Goal: Navigation & Orientation: Find specific page/section

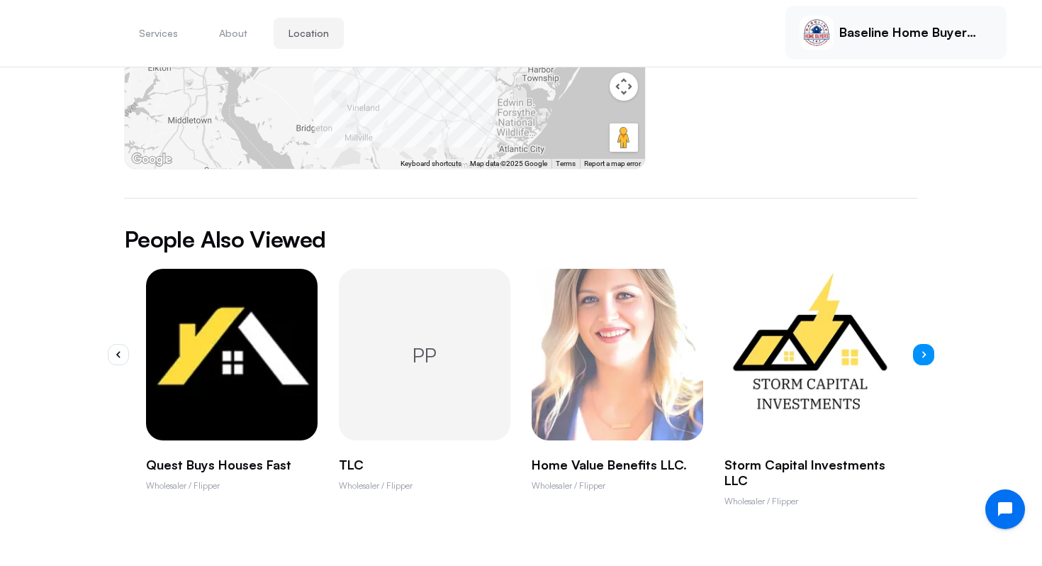
click at [923, 351] on icon "button" at bounding box center [923, 354] width 5 height 7
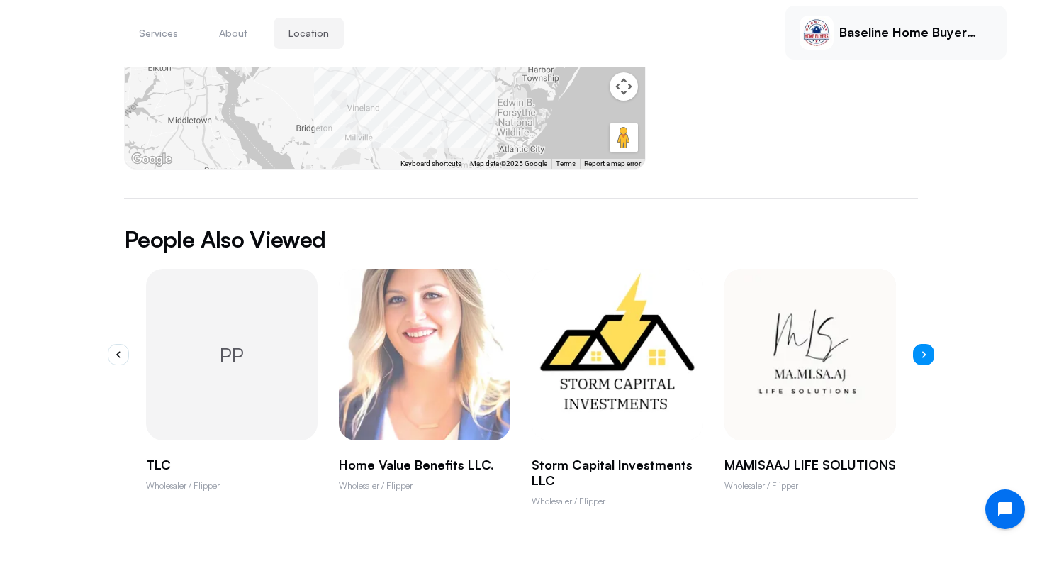
click at [923, 351] on icon "button" at bounding box center [923, 354] width 5 height 7
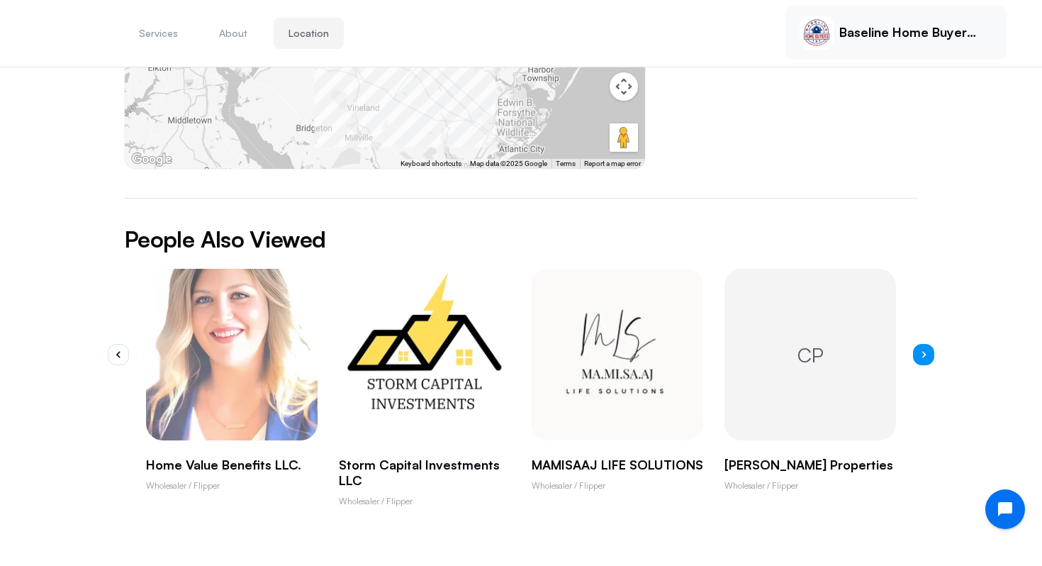
click at [923, 351] on icon "button" at bounding box center [923, 354] width 5 height 7
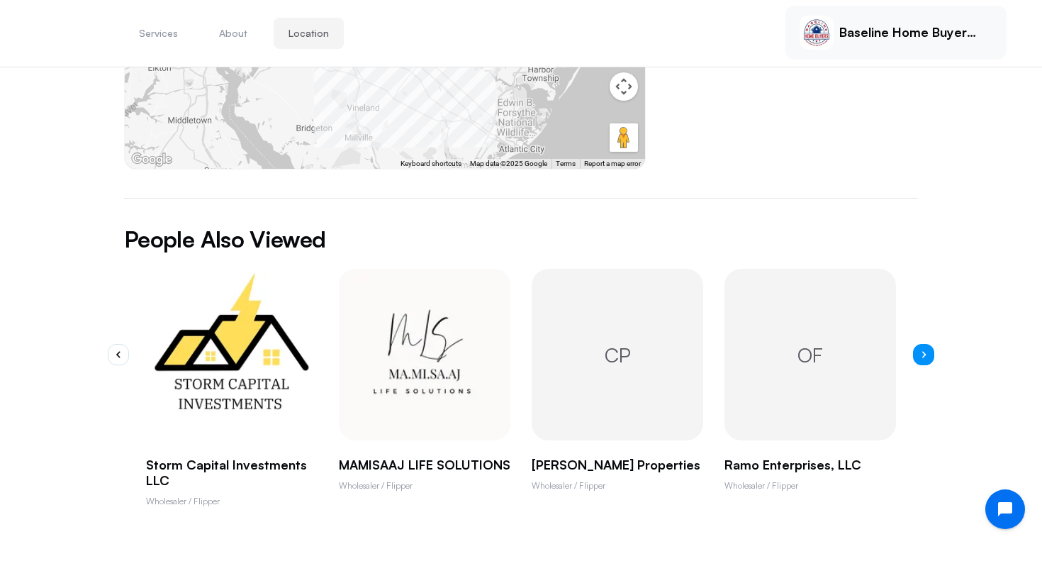
click at [923, 351] on icon "button" at bounding box center [923, 354] width 5 height 7
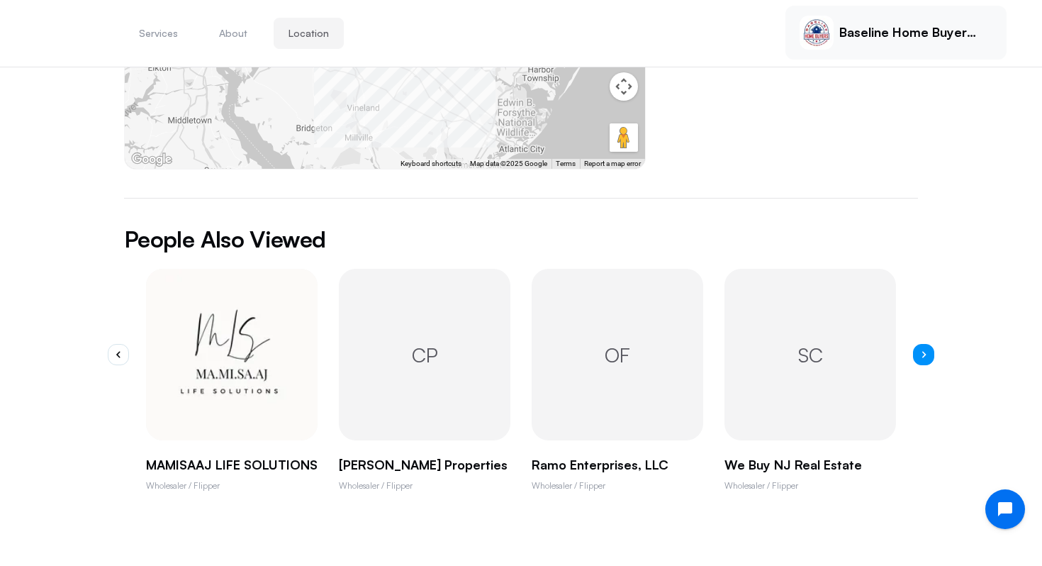
click at [923, 351] on icon "button" at bounding box center [923, 354] width 5 height 7
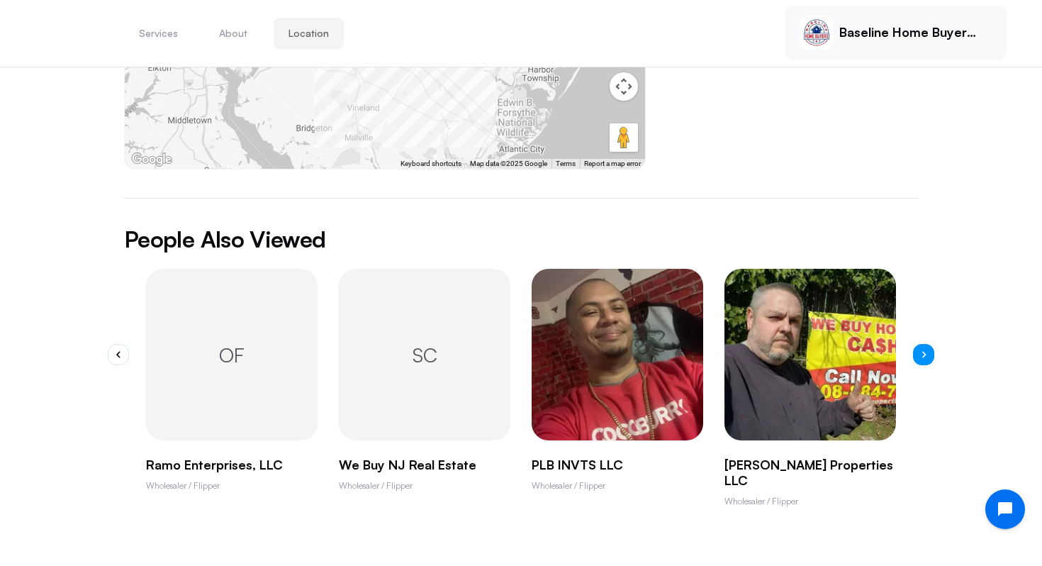
click at [923, 351] on icon "button" at bounding box center [923, 354] width 5 height 7
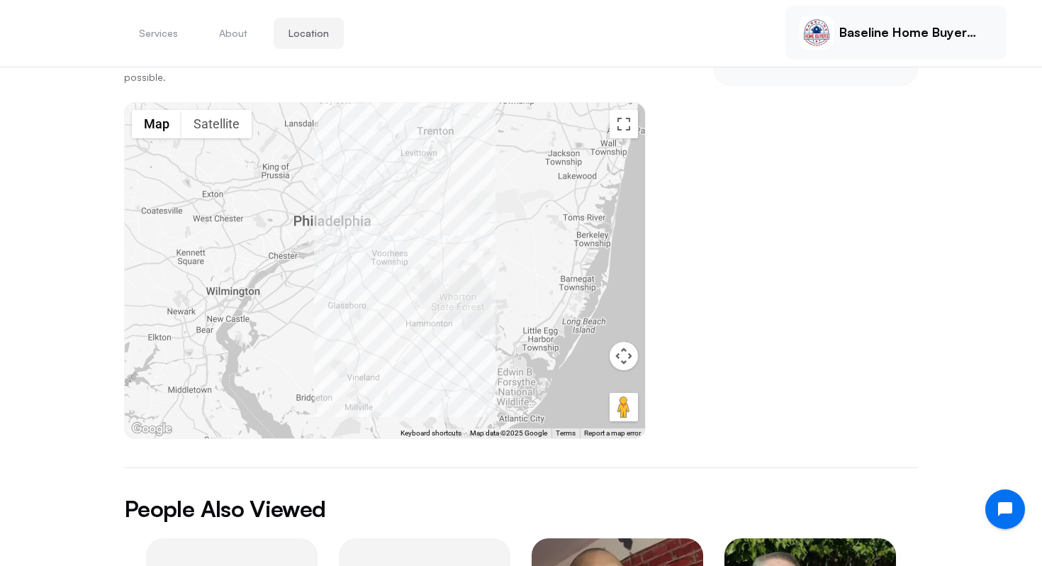
scroll to position [553, 0]
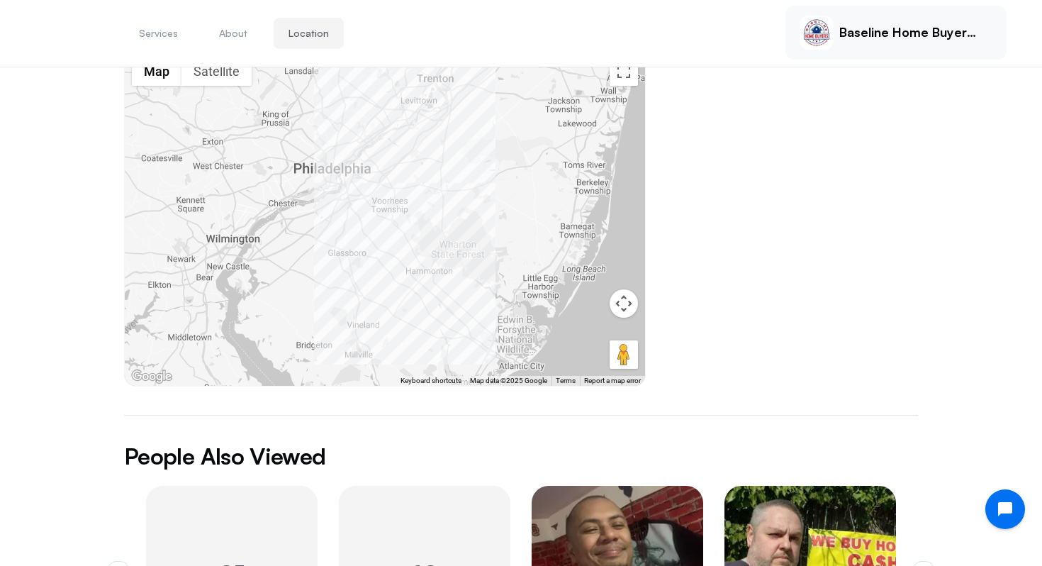
click at [814, 53] on div "Baseline Home Buyers LLC" at bounding box center [895, 33] width 221 height 54
click at [821, 39] on img at bounding box center [817, 33] width 34 height 34
click at [900, 36] on p "Baseline Home Buyers LLC" at bounding box center [910, 33] width 142 height 16
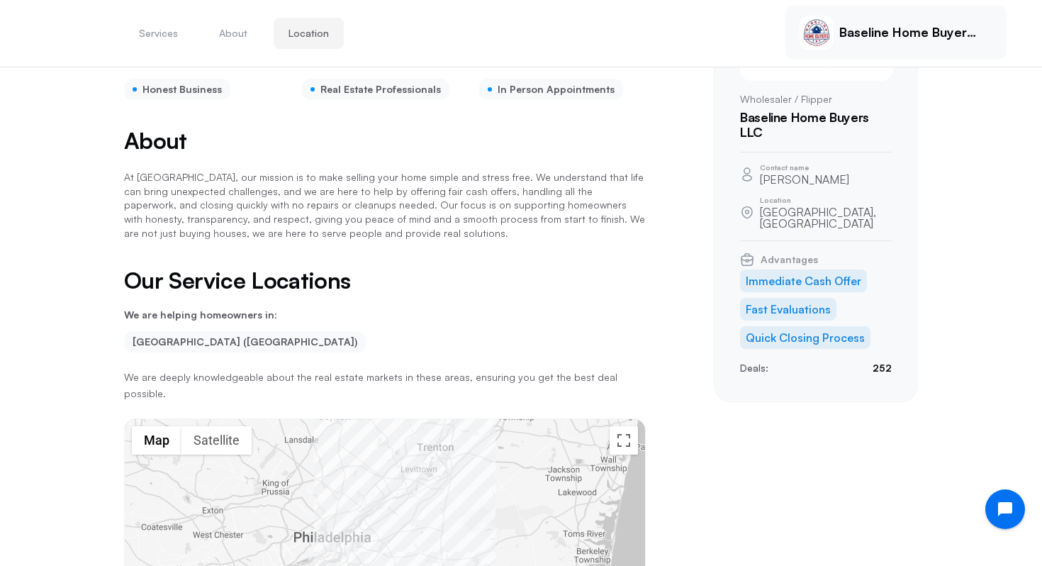
scroll to position [0, 0]
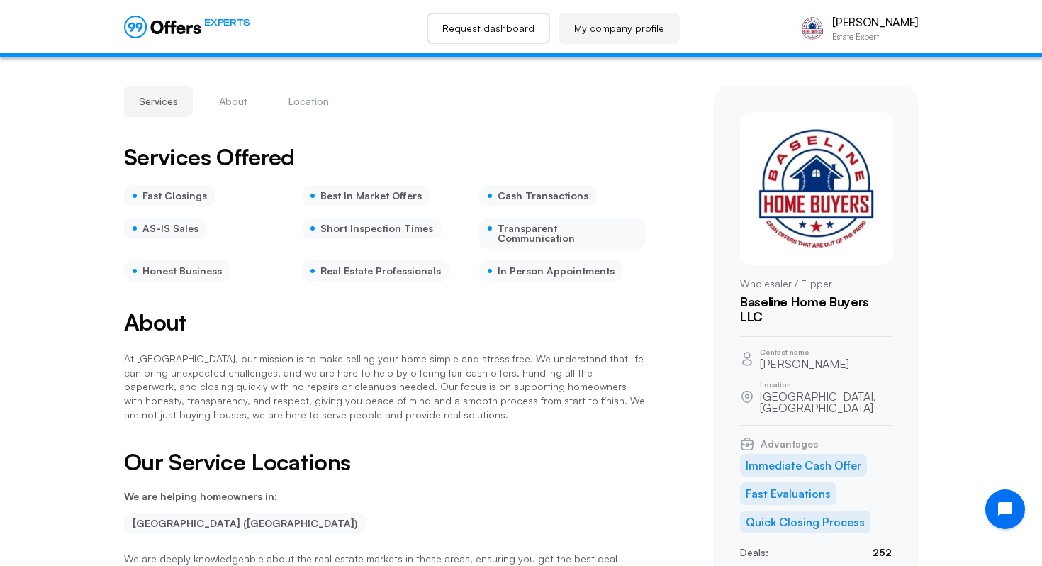
click at [499, 30] on link "Request dashboard" at bounding box center [488, 28] width 123 height 31
